Goal: Download file/media

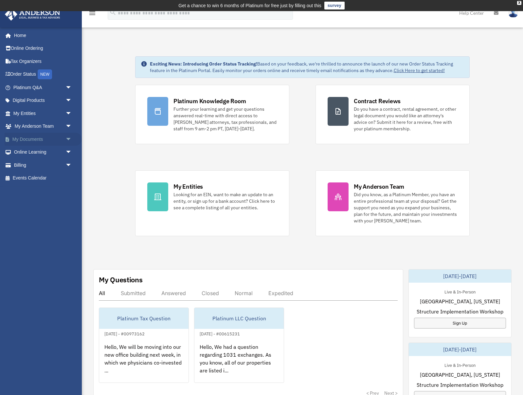
click at [39, 139] on link "My Documents arrow_drop_down" at bounding box center [43, 139] width 77 height 13
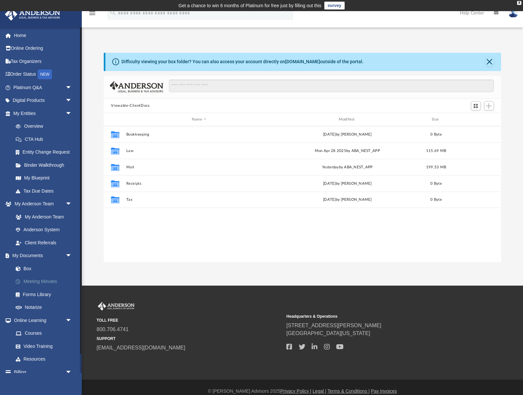
scroll to position [149, 397]
click at [26, 267] on link "Box" at bounding box center [45, 268] width 73 height 13
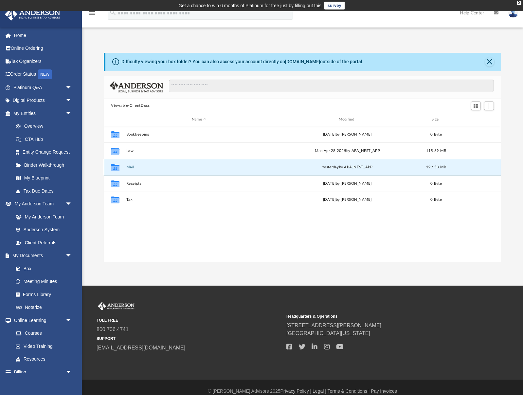
click at [129, 166] on button "Mail" at bounding box center [199, 167] width 146 height 4
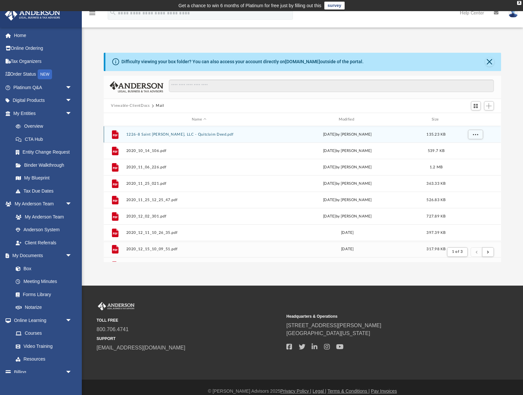
scroll to position [129, 397]
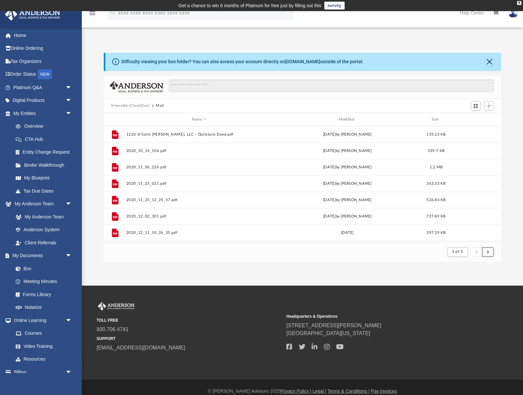
click at [489, 253] on button "submit" at bounding box center [488, 251] width 12 height 9
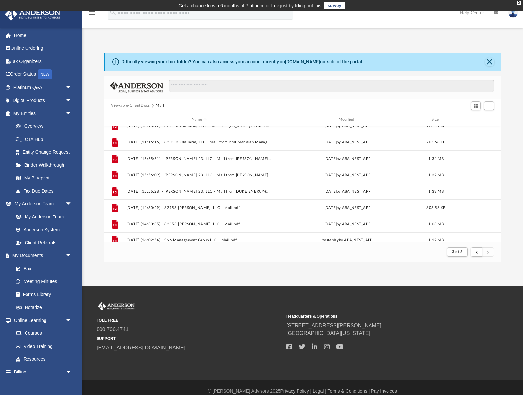
scroll to position [277, 0]
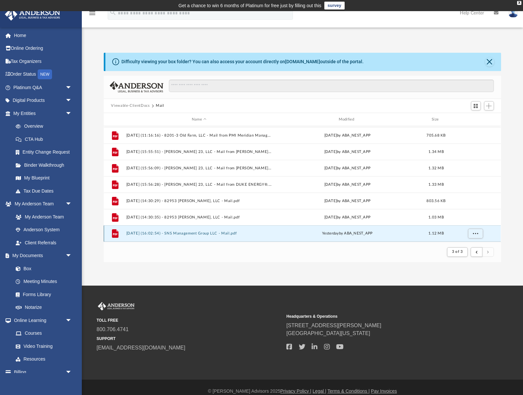
click at [205, 233] on button "2025.09.08 (16:02:54) - SNS Management Group LLC - Mail.pdf" at bounding box center [199, 234] width 146 height 4
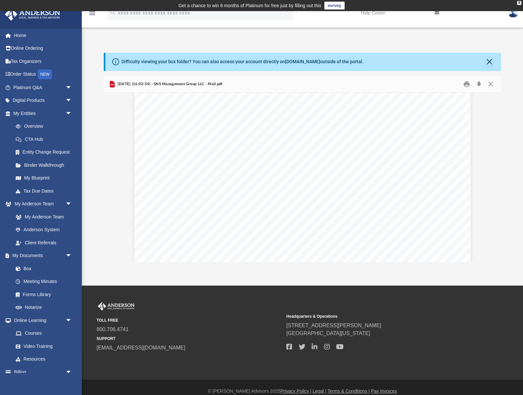
scroll to position [0, 0]
click at [479, 83] on button "Download" at bounding box center [480, 84] width 12 height 10
